Goal: Task Accomplishment & Management: Use online tool/utility

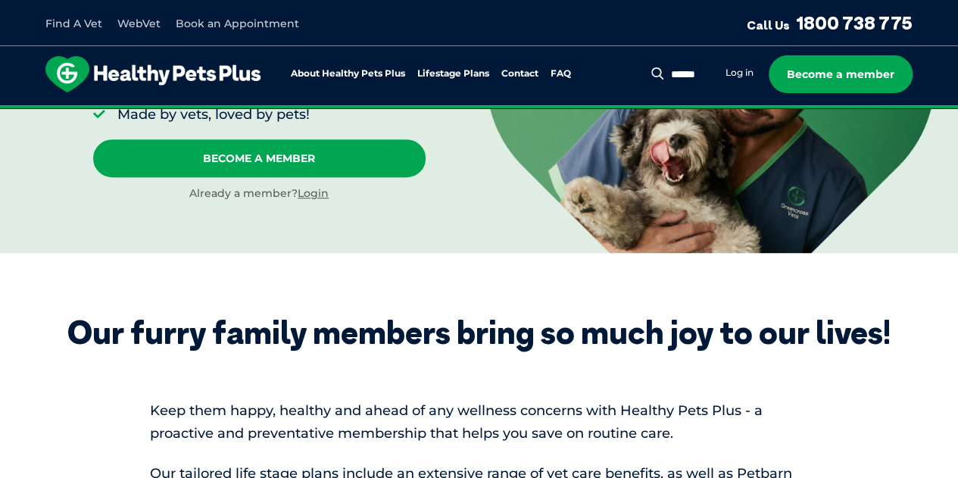
scroll to position [303, 0]
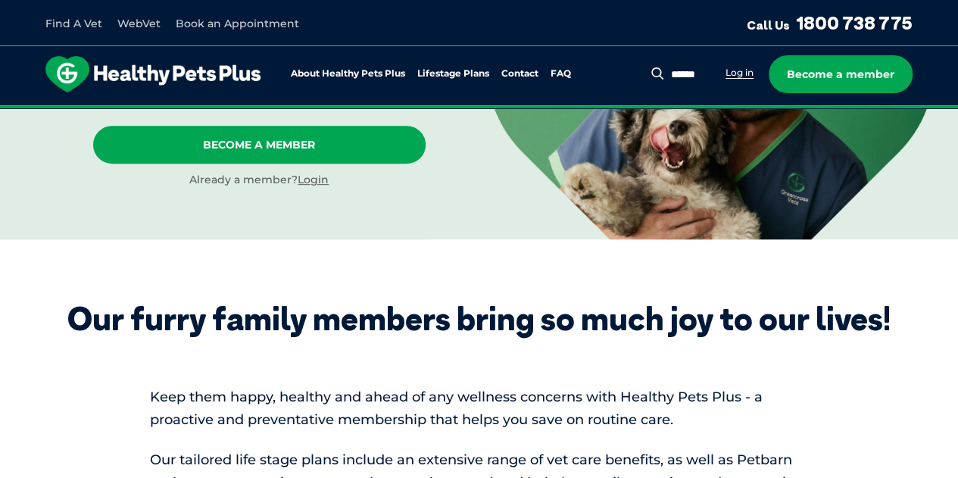
click at [750, 78] on link "Log in" at bounding box center [739, 73] width 28 height 12
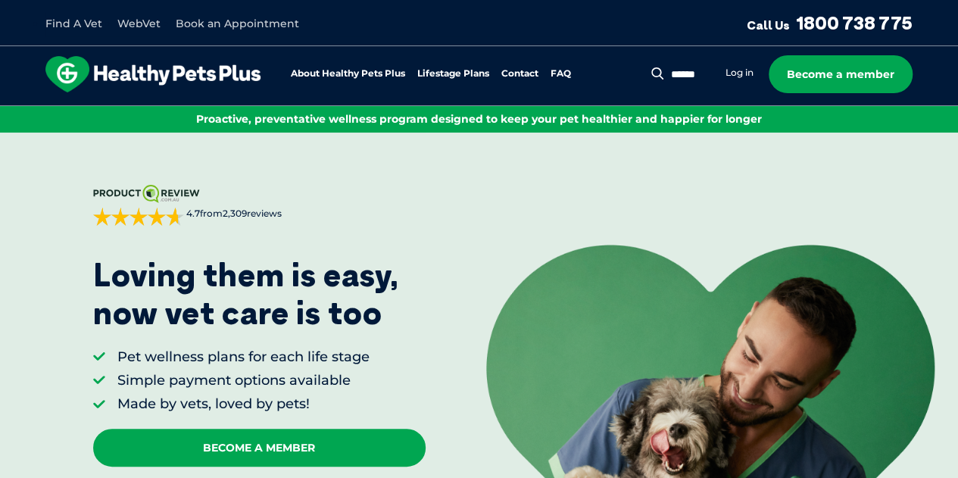
click at [139, 25] on link "WebVet" at bounding box center [138, 24] width 43 height 14
click at [740, 71] on link "Log in" at bounding box center [739, 73] width 28 height 12
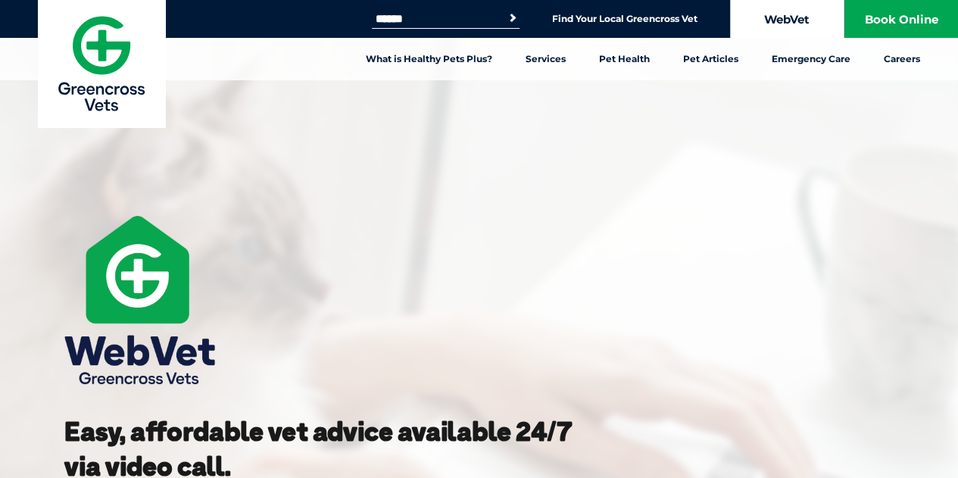
click at [792, 21] on link "WebVet" at bounding box center [787, 19] width 114 height 38
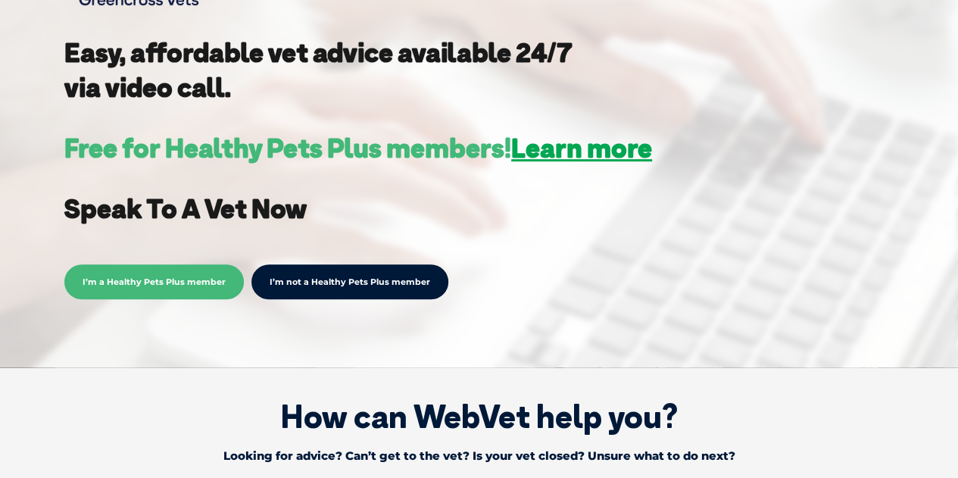
click at [144, 293] on span "I’m a Healthy Pets Plus member" at bounding box center [153, 281] width 179 height 35
